Goal: Information Seeking & Learning: Learn about a topic

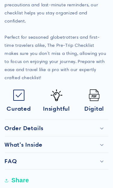
scroll to position [292, 0]
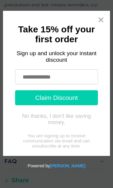
click at [98, 19] on icon "Close widget" at bounding box center [101, 20] width 6 height 6
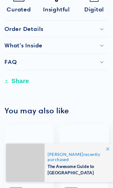
scroll to position [391, 0]
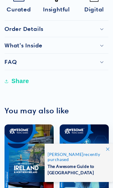
click at [8, 44] on h2 "What's Inside" at bounding box center [24, 45] width 38 height 7
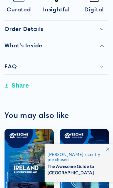
click at [9, 45] on h2 "What's Inside" at bounding box center [24, 45] width 38 height 7
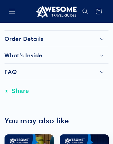
scroll to position [377, 0]
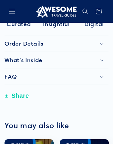
click at [15, 59] on h2 "What's Inside" at bounding box center [24, 59] width 38 height 7
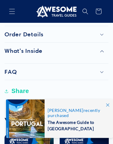
scroll to position [383, 0]
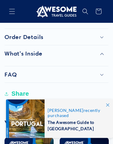
click at [7, 36] on h2 "Order Details" at bounding box center [24, 37] width 39 height 7
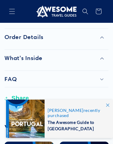
click at [9, 56] on h2 "What's Inside" at bounding box center [24, 57] width 38 height 7
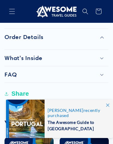
click at [5, 72] on h2 "FAQ" at bounding box center [11, 74] width 12 height 7
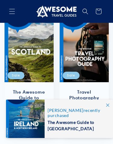
scroll to position [761, 0]
click at [13, 89] on link "The Awesome Guide to [GEOGRAPHIC_DATA]" at bounding box center [29, 100] width 37 height 23
